Goal: Information Seeking & Learning: Learn about a topic

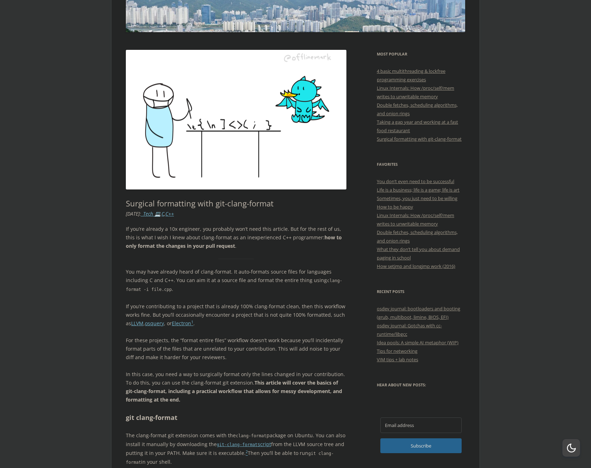
scroll to position [170, 0]
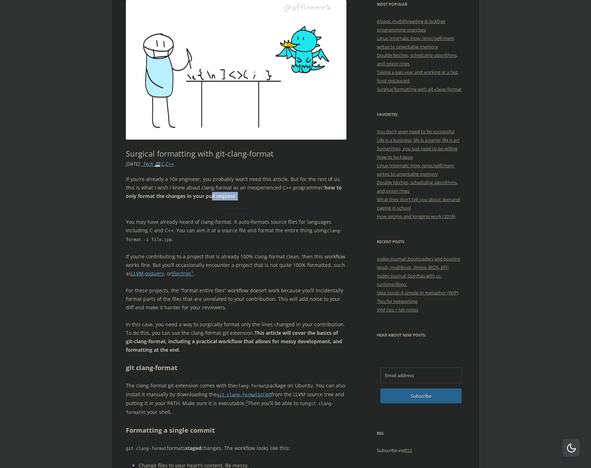
drag, startPoint x: 209, startPoint y: 210, endPoint x: 206, endPoint y: 193, distance: 17.5
click at [303, 288] on p "For these projects, the “format entire files” workflow doesn’t work because you…" at bounding box center [236, 298] width 221 height 25
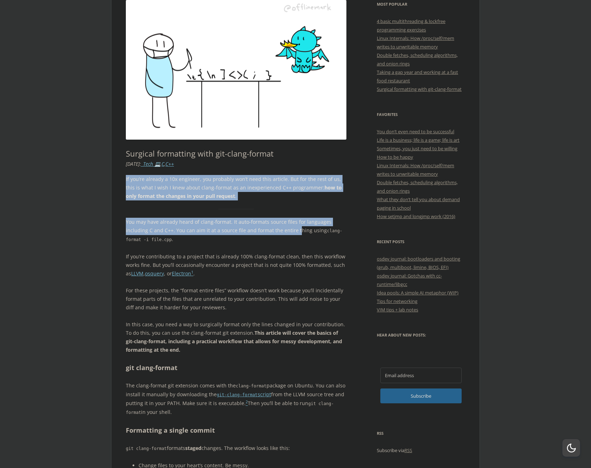
drag, startPoint x: 295, startPoint y: 234, endPoint x: 214, endPoint y: 167, distance: 104.6
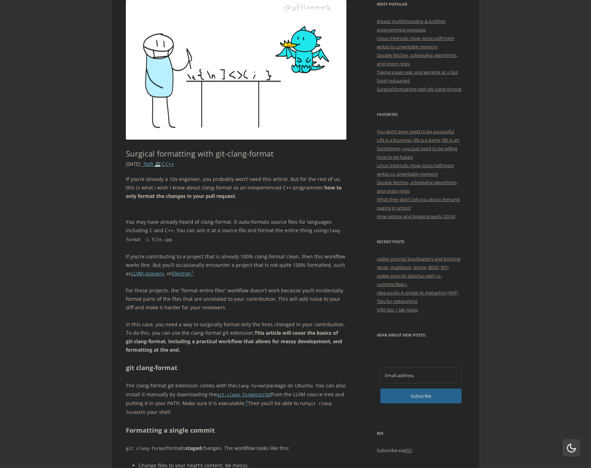
click at [265, 261] on p "If you’re contributing to a project that is already 100% clang-format clean, th…" at bounding box center [236, 264] width 221 height 25
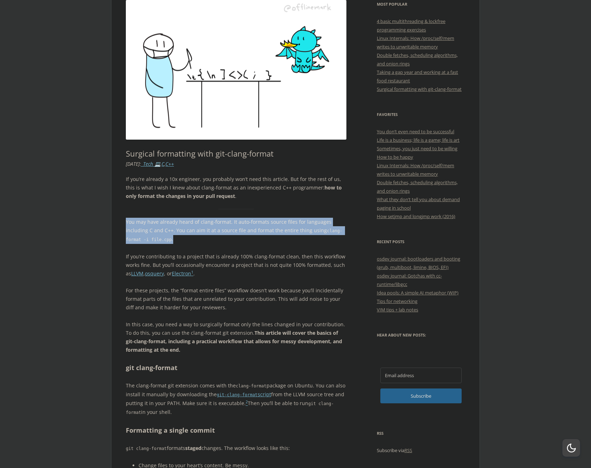
drag, startPoint x: 261, startPoint y: 239, endPoint x: 164, endPoint y: 213, distance: 100.3
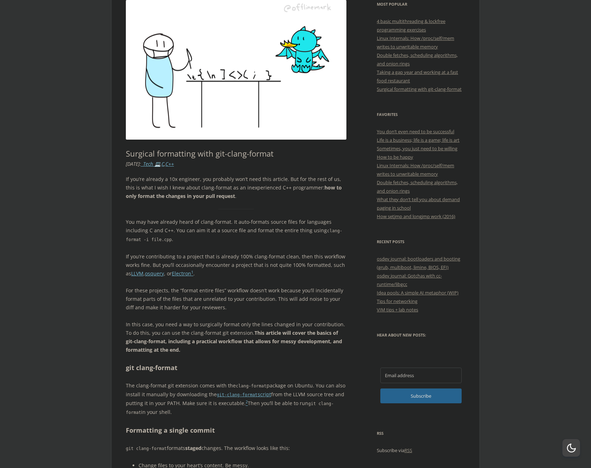
click at [274, 295] on p "For these projects, the “format entire files” workflow doesn’t work because you…" at bounding box center [236, 298] width 221 height 25
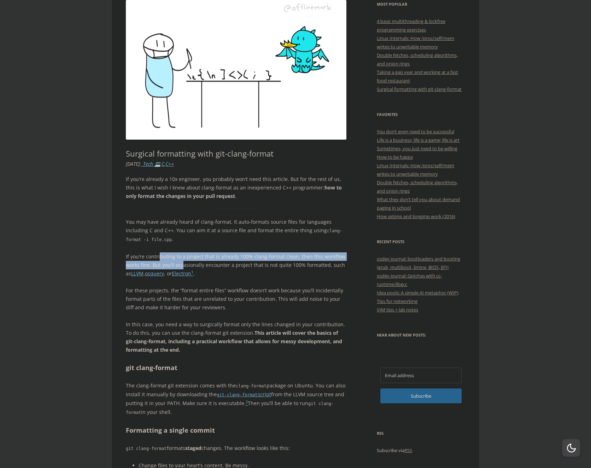
drag, startPoint x: 183, startPoint y: 269, endPoint x: 160, endPoint y: 258, distance: 25.8
click at [160, 258] on p "If you’re contributing to a project that is already 100% clang-format clean, th…" at bounding box center [236, 264] width 221 height 25
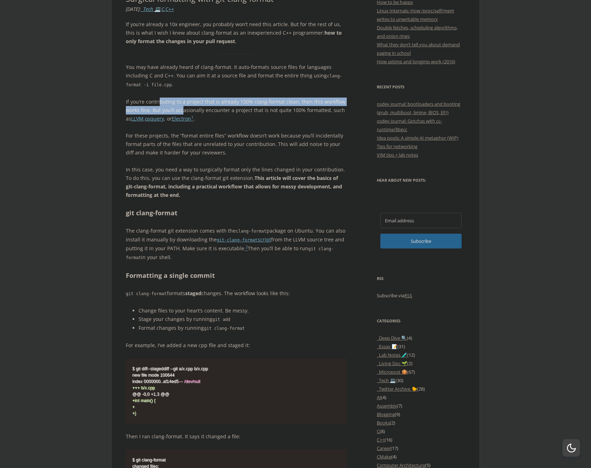
scroll to position [382, 0]
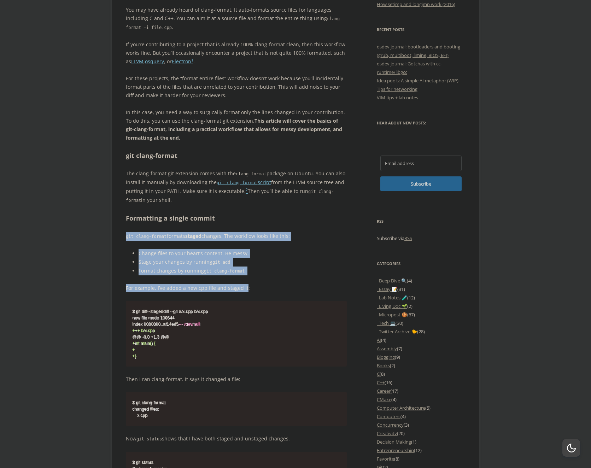
drag, startPoint x: 245, startPoint y: 288, endPoint x: 117, endPoint y: 242, distance: 135.7
click at [282, 284] on p "For example, I’ve added a new cpp file and staged it:" at bounding box center [236, 288] width 221 height 8
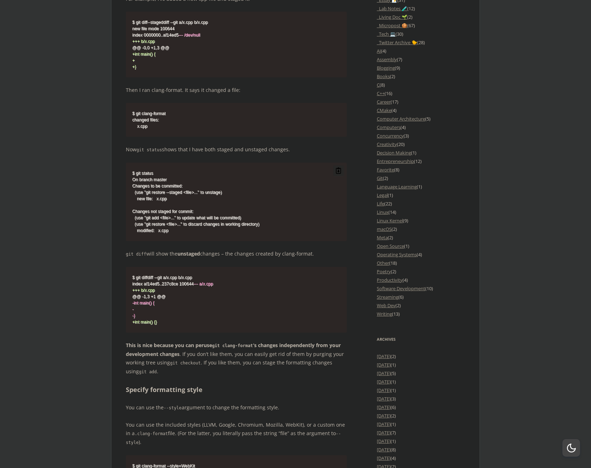
scroll to position [721, 0]
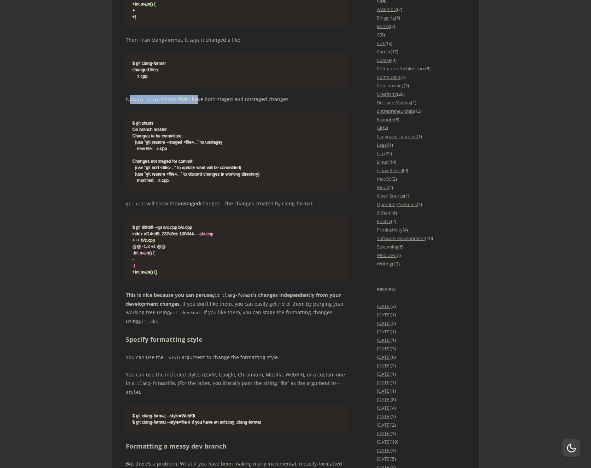
drag, startPoint x: 193, startPoint y: 107, endPoint x: 236, endPoint y: 110, distance: 42.5
drag, startPoint x: 279, startPoint y: 113, endPoint x: 191, endPoint y: 163, distance: 101.1
click at [227, 104] on p "Now git status shows that I have both staged and unstaged changes." at bounding box center [236, 99] width 221 height 9
drag, startPoint x: 200, startPoint y: 219, endPoint x: 307, endPoint y: 231, distance: 107.7
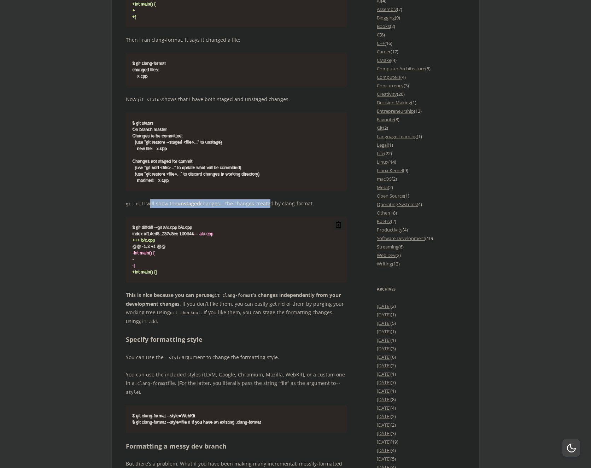
click at [276, 208] on p "git diff will show the unstaged changes – the changes created by clang-format." at bounding box center [236, 203] width 221 height 9
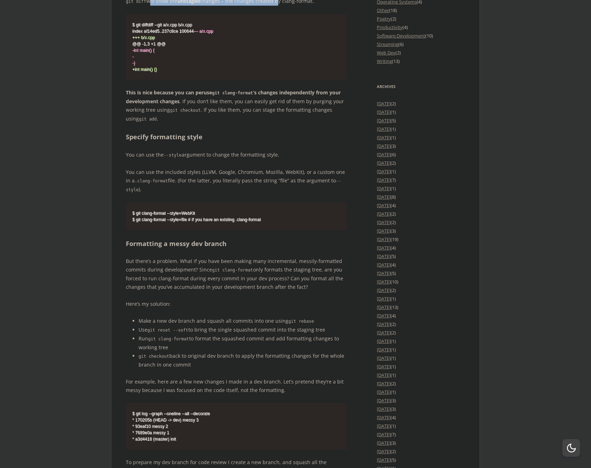
scroll to position [933, 0]
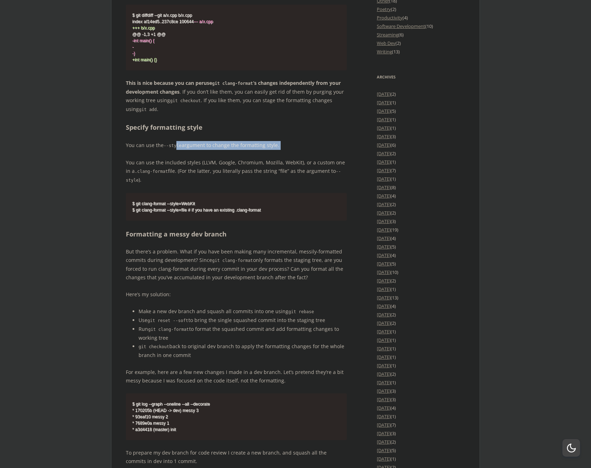
drag, startPoint x: 176, startPoint y: 171, endPoint x: 257, endPoint y: 204, distance: 87.5
click at [219, 183] on div "If you’re already a 10x engineer, you probably won’t need this article. But for…" at bounding box center [236, 386] width 221 height 1949
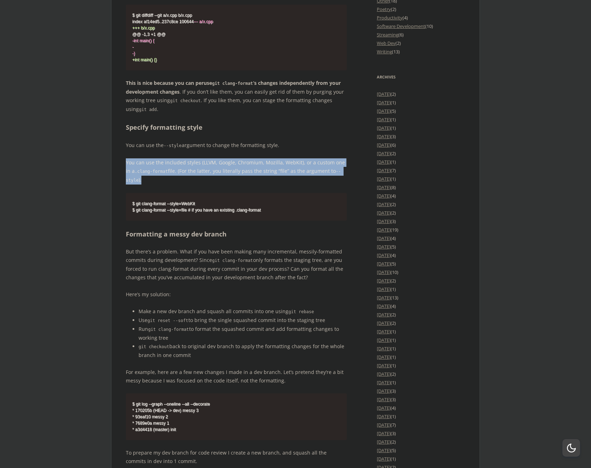
drag, startPoint x: 210, startPoint y: 181, endPoint x: 187, endPoint y: 171, distance: 24.5
click at [187, 171] on div "If you’re already a 10x engineer, you probably won’t need this article. But for…" at bounding box center [236, 386] width 221 height 1949
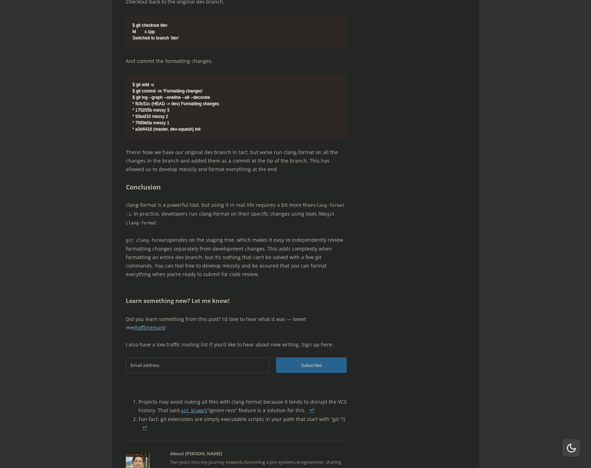
scroll to position [2035, 0]
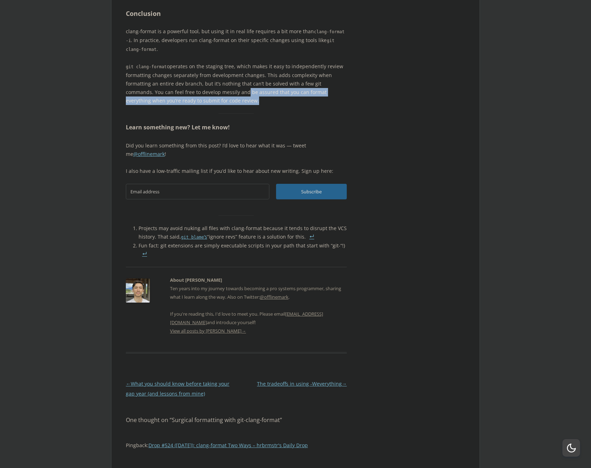
drag, startPoint x: 228, startPoint y: 175, endPoint x: 184, endPoint y: 129, distance: 63.8
drag, startPoint x: 248, startPoint y: 102, endPoint x: 273, endPoint y: 114, distance: 27.8
click at [254, 54] on p "clang-format is a powerful tool, but using it in real life requires a bit more …" at bounding box center [236, 40] width 221 height 27
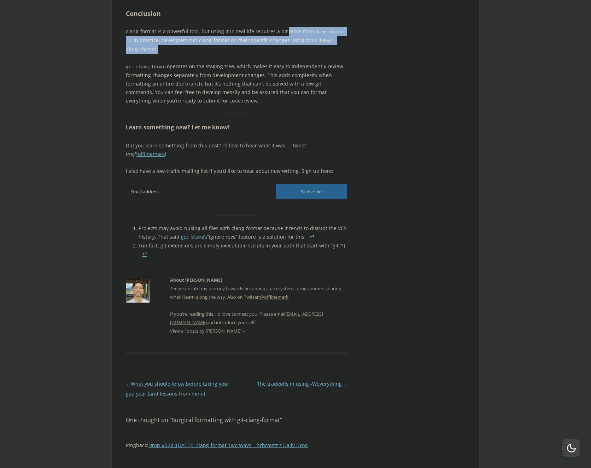
drag, startPoint x: 314, startPoint y: 118, endPoint x: 266, endPoint y: 101, distance: 51.0
click at [269, 54] on p "clang-format is a powerful tool, but using it in real life requires a bit more …" at bounding box center [236, 40] width 221 height 27
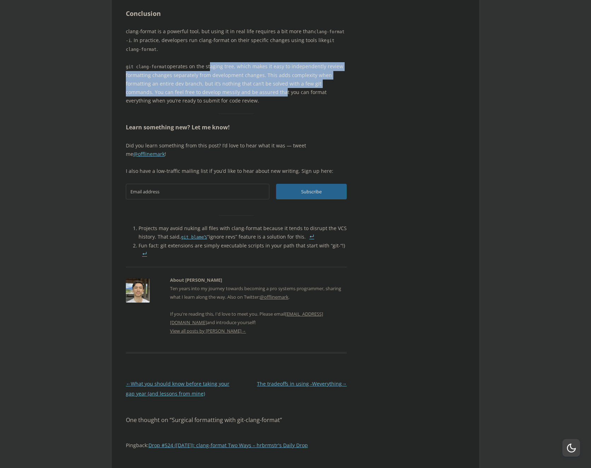
drag, startPoint x: 251, startPoint y: 163, endPoint x: 207, endPoint y: 138, distance: 50.5
click at [207, 105] on p "git clang-format operates on the staging tree, which makes it easy to independe…" at bounding box center [236, 83] width 221 height 43
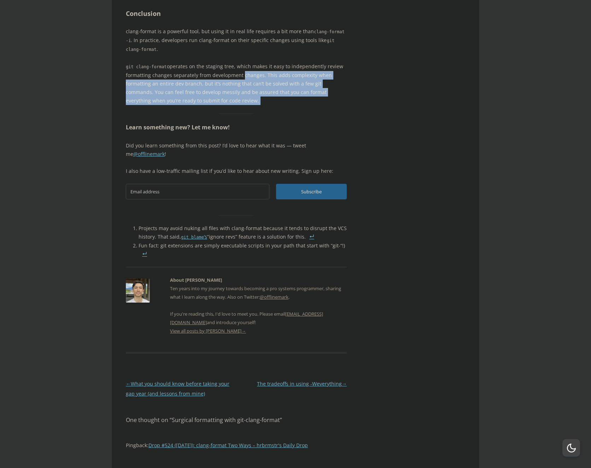
drag, startPoint x: 310, startPoint y: 182, endPoint x: 235, endPoint y: 146, distance: 83.1
drag, startPoint x: 319, startPoint y: 173, endPoint x: 239, endPoint y: 137, distance: 87.8
click at [240, 105] on p "git clang-format operates on the staging tree, which makes it easy to independe…" at bounding box center [236, 83] width 221 height 43
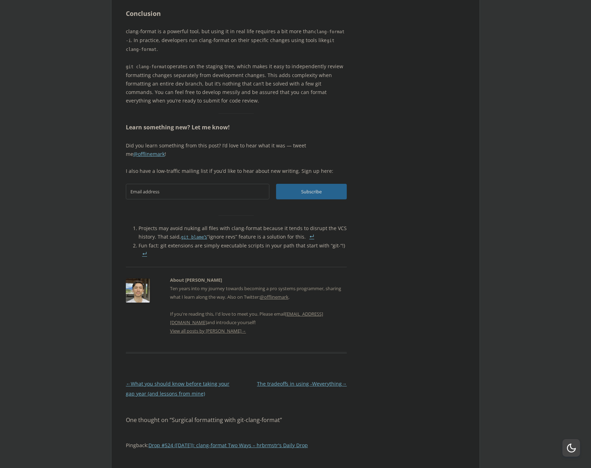
drag, startPoint x: 320, startPoint y: 172, endPoint x: 254, endPoint y: 151, distance: 69.3
click at [260, 105] on p "git clang-format operates on the staging tree, which makes it easy to independe…" at bounding box center [236, 83] width 221 height 43
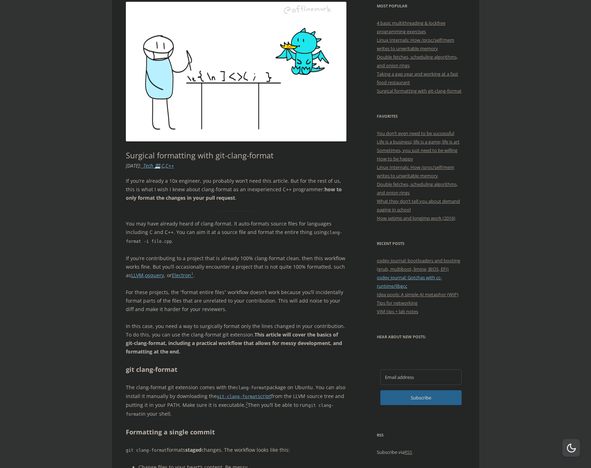
scroll to position [170, 0]
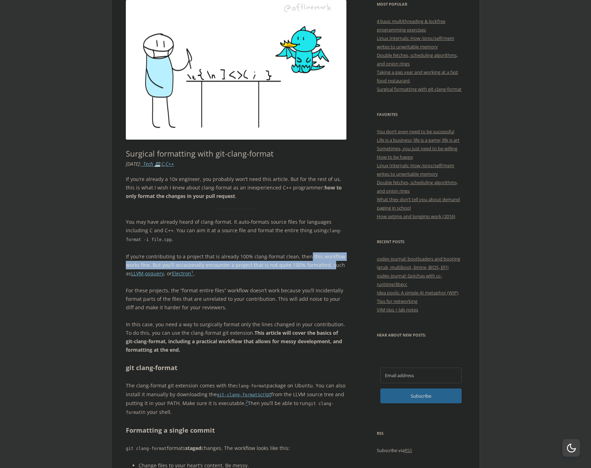
drag, startPoint x: 322, startPoint y: 262, endPoint x: 303, endPoint y: 254, distance: 20.1
click at [305, 255] on p "If you’re contributing to a project that is already 100% clang-format clean, th…" at bounding box center [236, 264] width 221 height 25
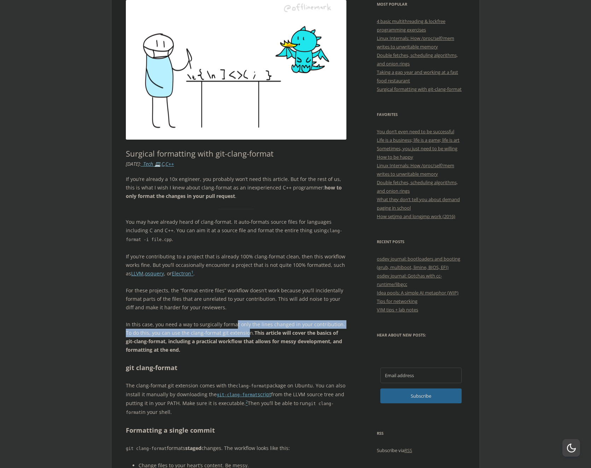
drag, startPoint x: 240, startPoint y: 331, endPoint x: 231, endPoint y: 328, distance: 9.1
click at [231, 328] on p "In this case, you need a way to surgically format only the lines changed in you…" at bounding box center [236, 337] width 221 height 34
click at [250, 384] on code "clang-format" at bounding box center [251, 385] width 31 height 5
click at [248, 394] on code "git-clang-format" at bounding box center [237, 394] width 41 height 5
